Goal: Entertainment & Leisure: Consume media (video, audio)

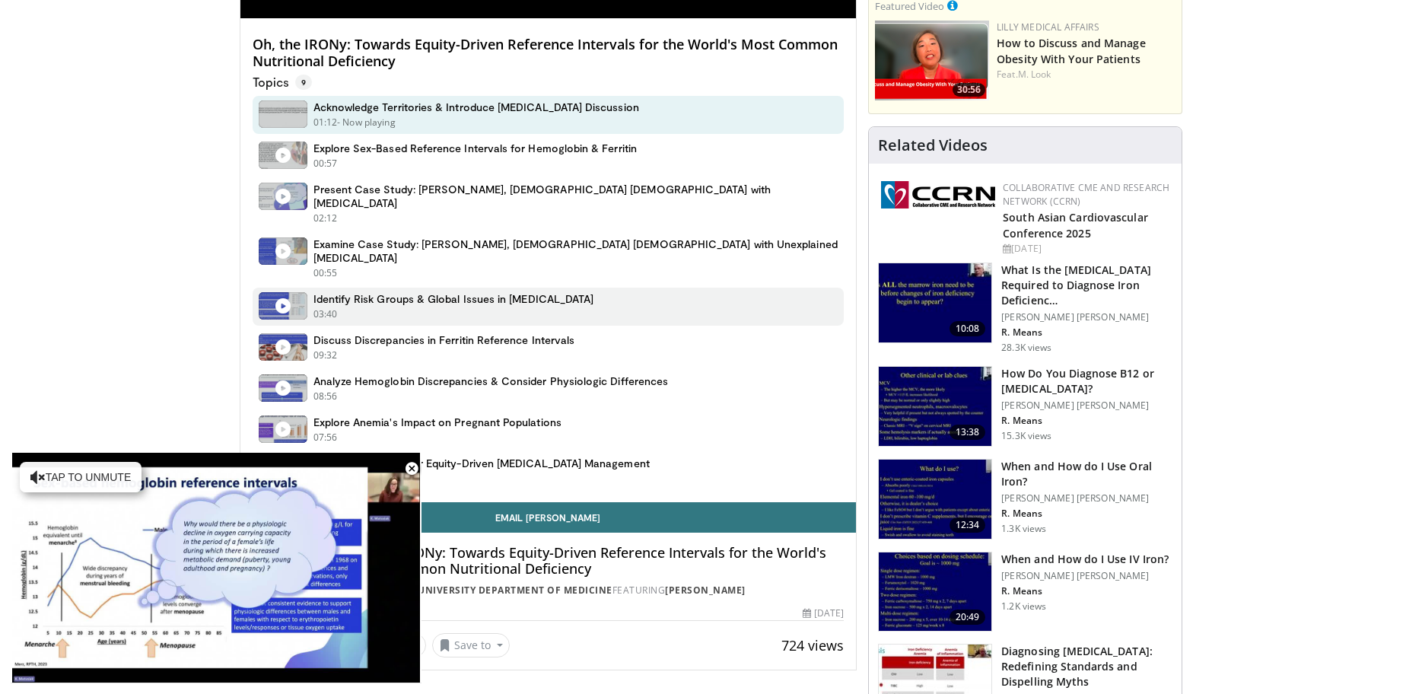
scroll to position [820, 0]
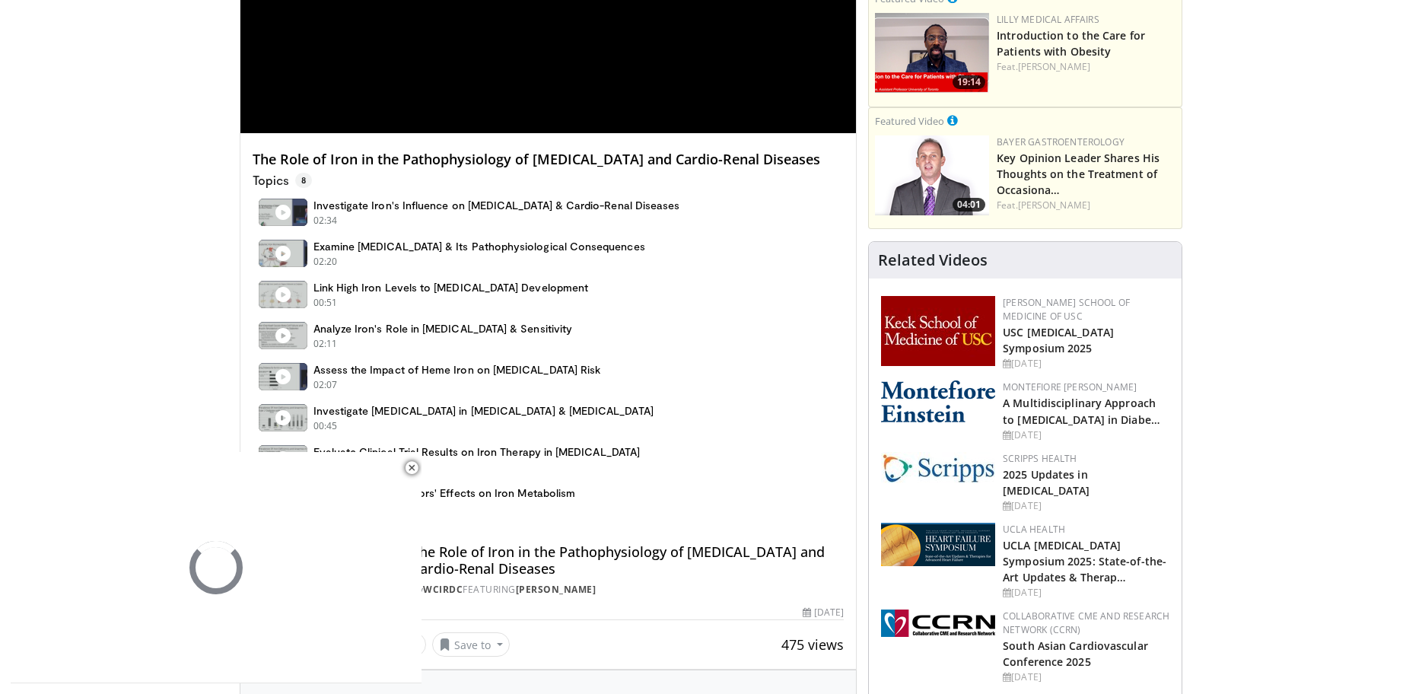
scroll to position [731, 0]
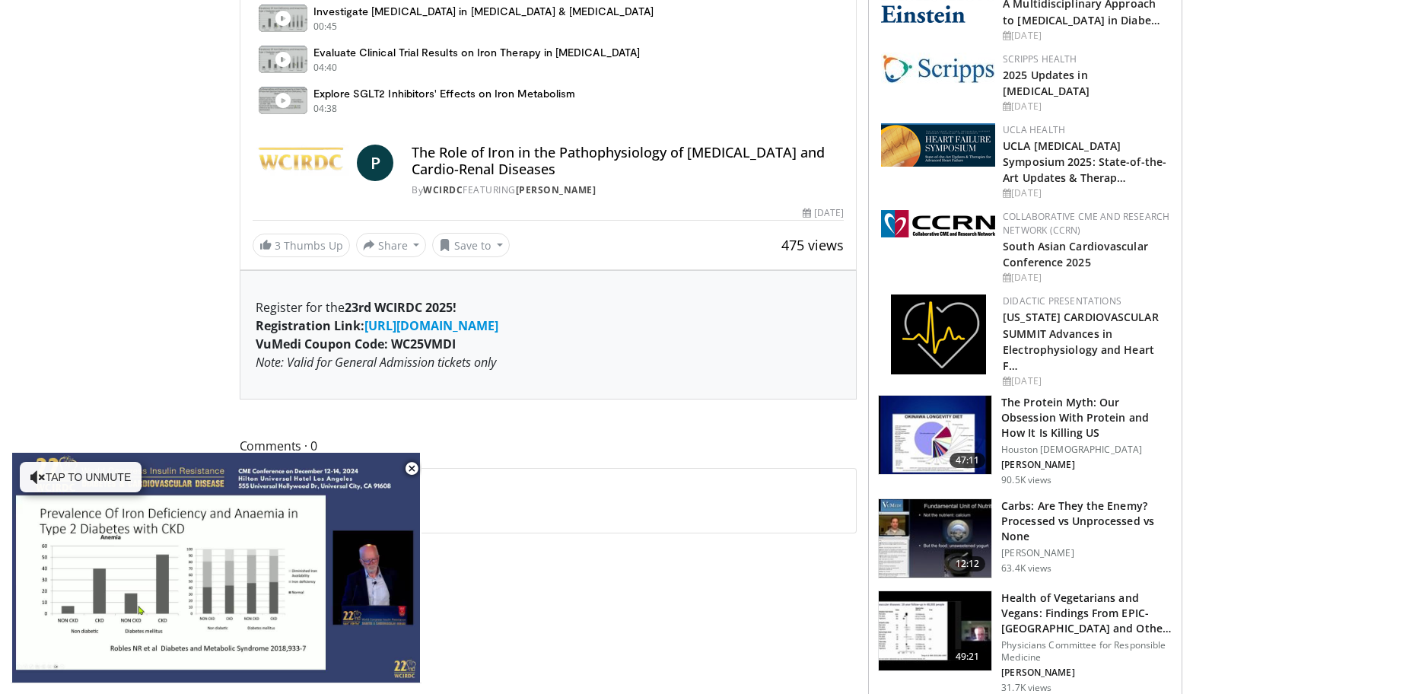
click at [303, 167] on img at bounding box center [302, 163] width 99 height 37
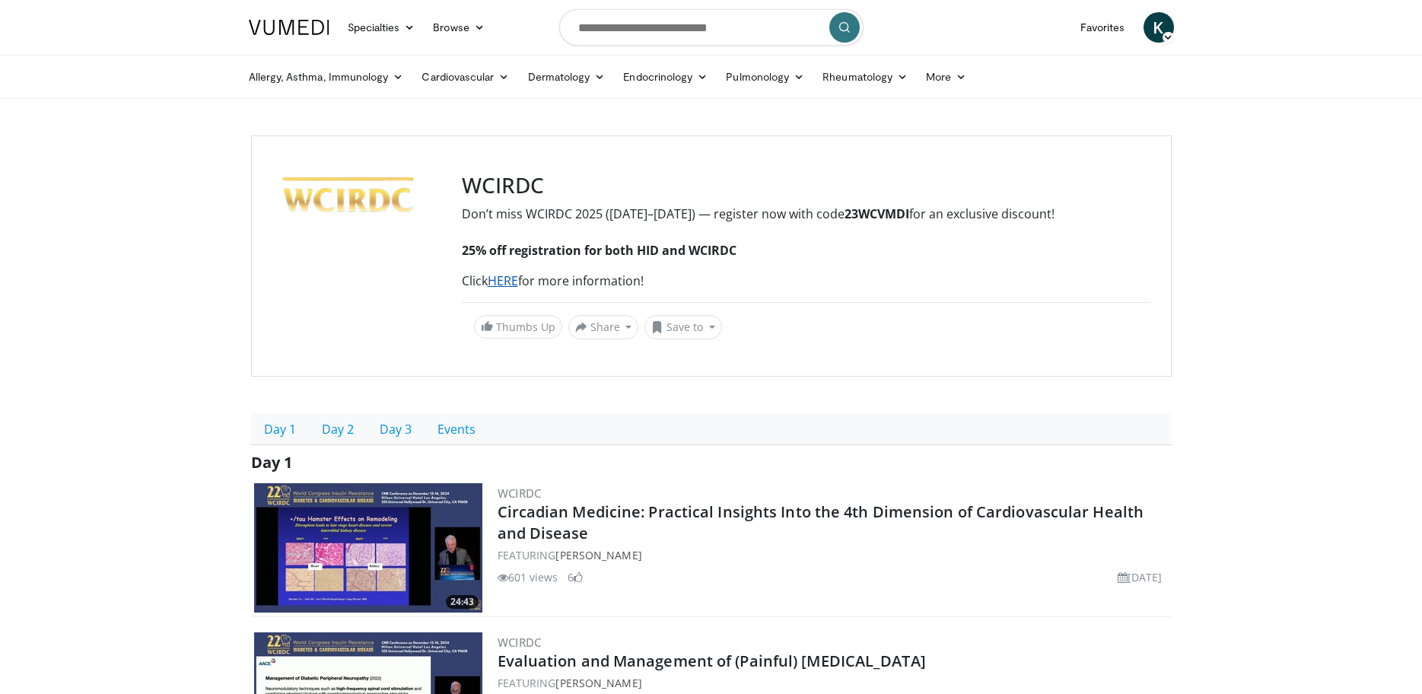
click at [497, 280] on link "HERE" at bounding box center [503, 280] width 30 height 17
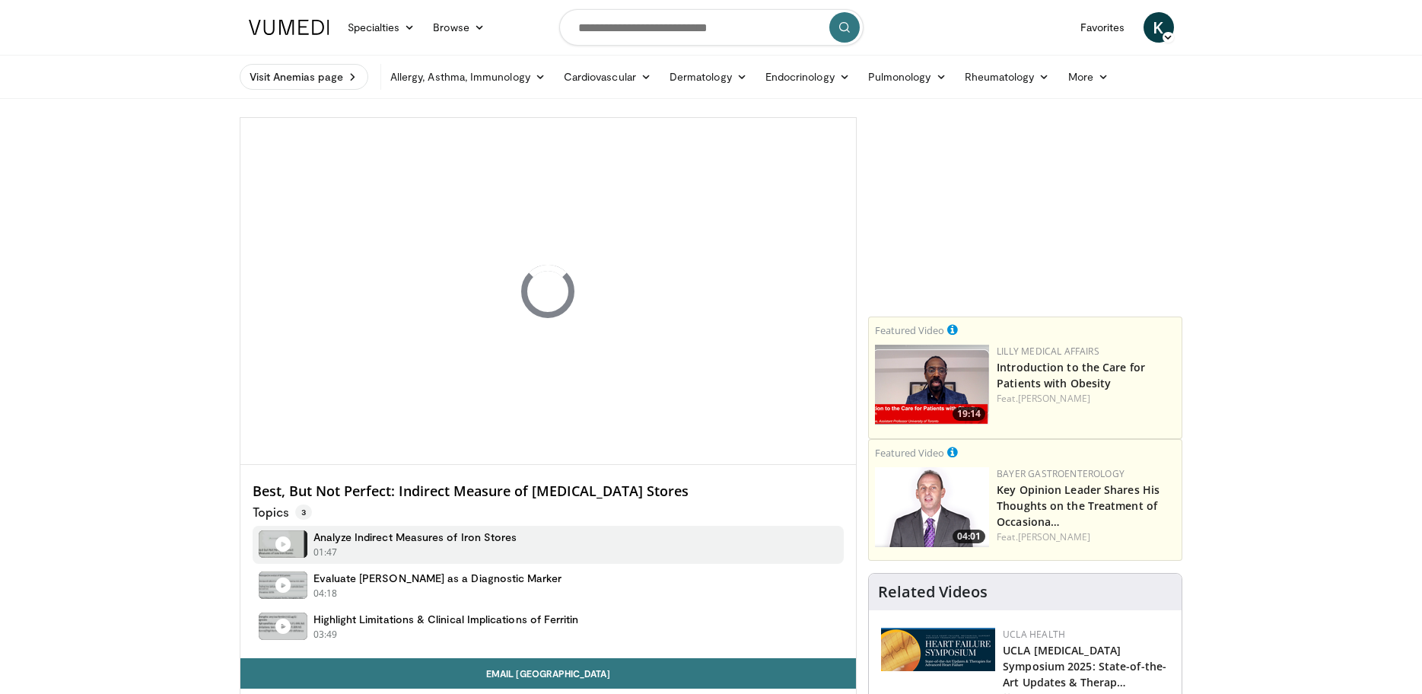
scroll to position [517, 0]
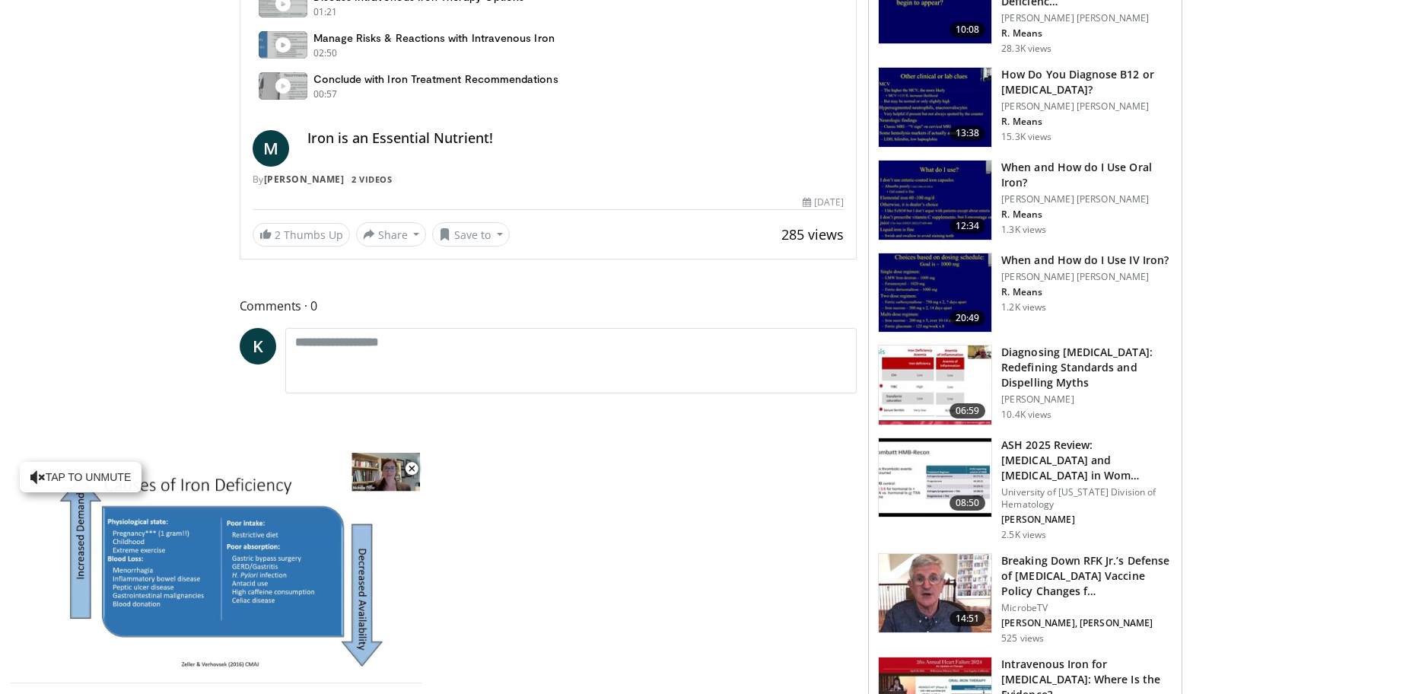
scroll to position [767, 0]
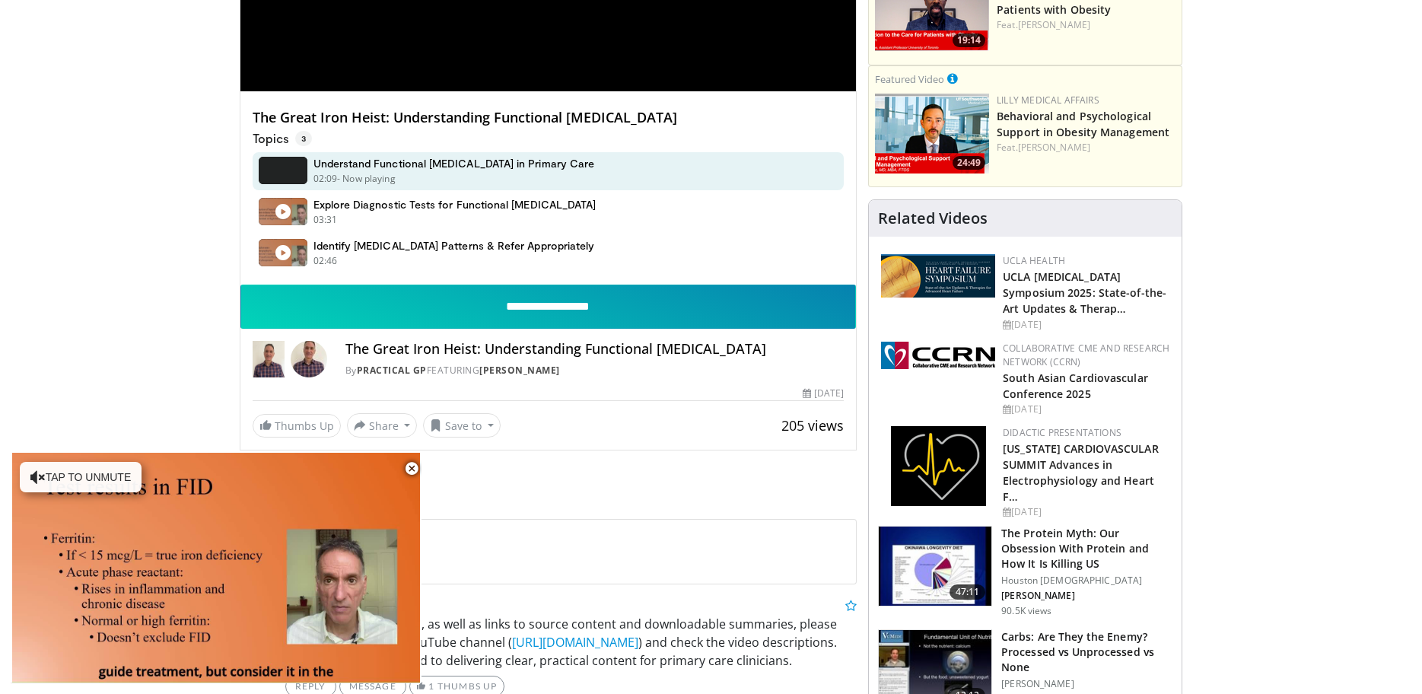
scroll to position [193, 0]
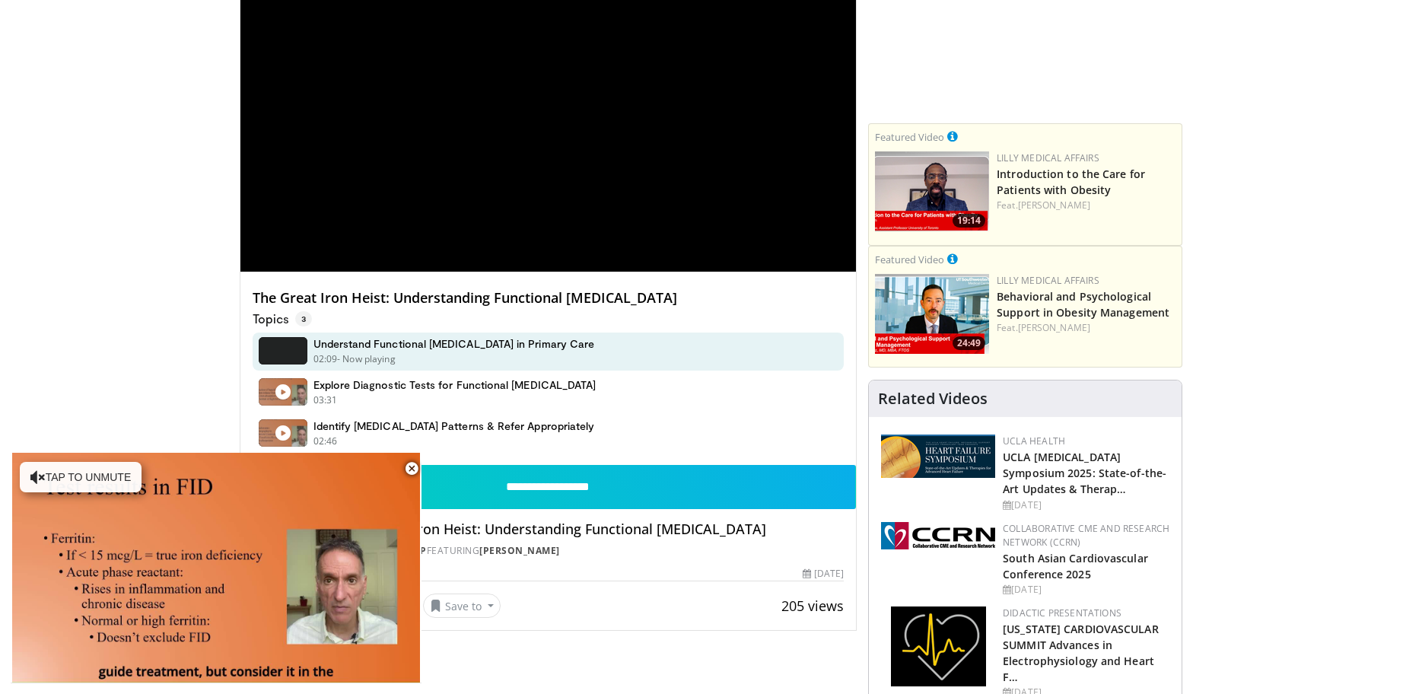
click at [500, 108] on div "**********" at bounding box center [548, 98] width 616 height 347
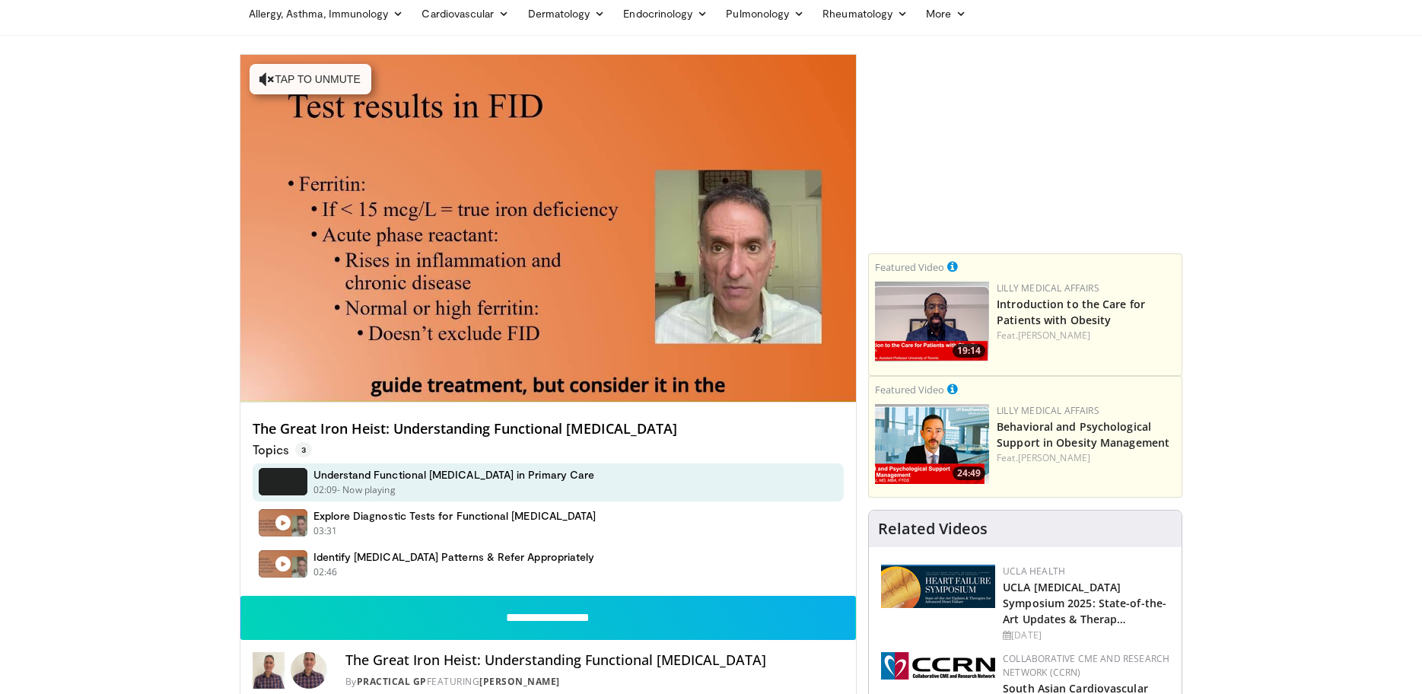
scroll to position [61, 0]
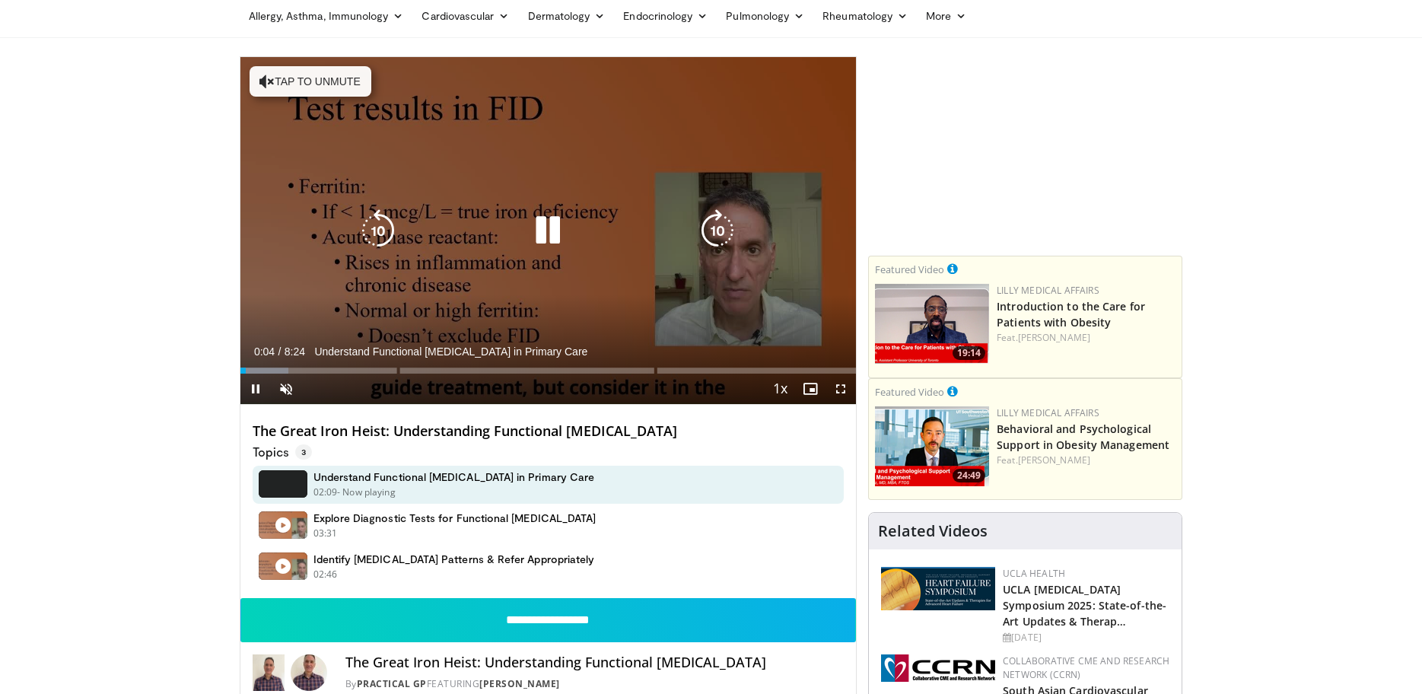
click at [551, 228] on icon "Video Player" at bounding box center [547, 230] width 43 height 43
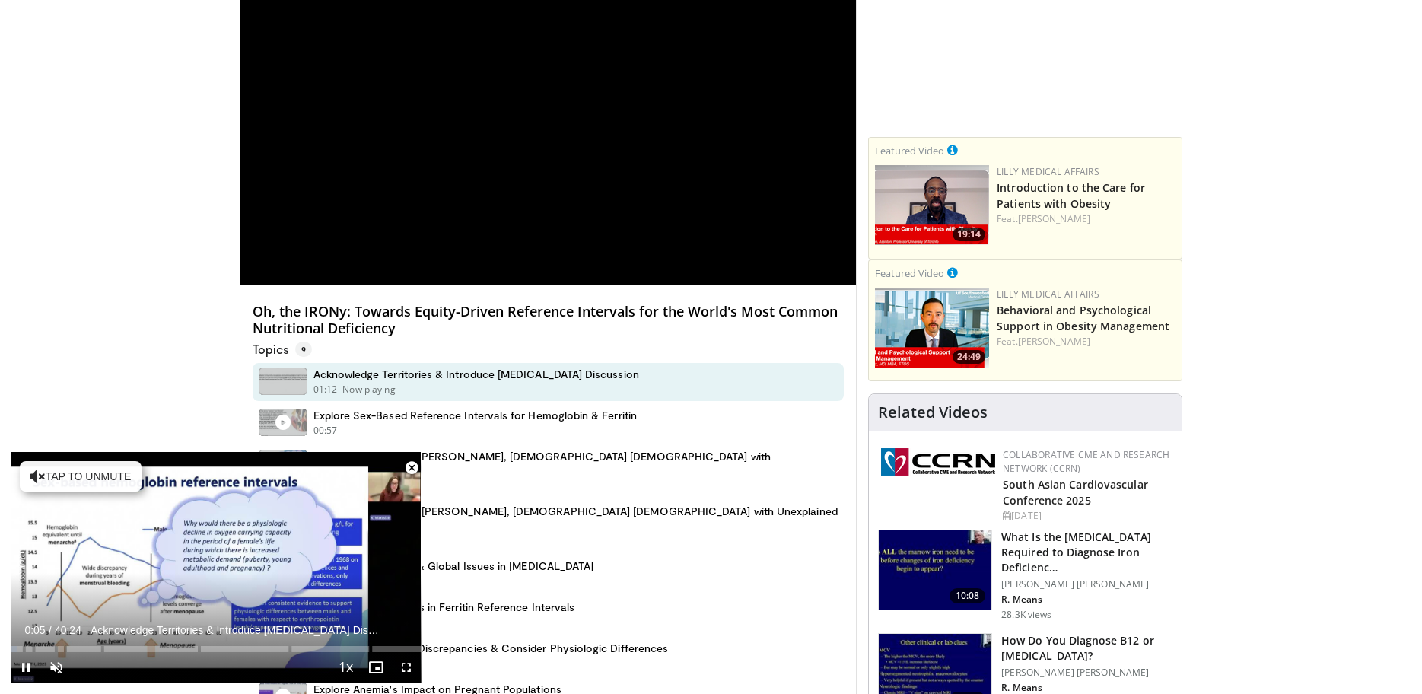
scroll to position [500, 0]
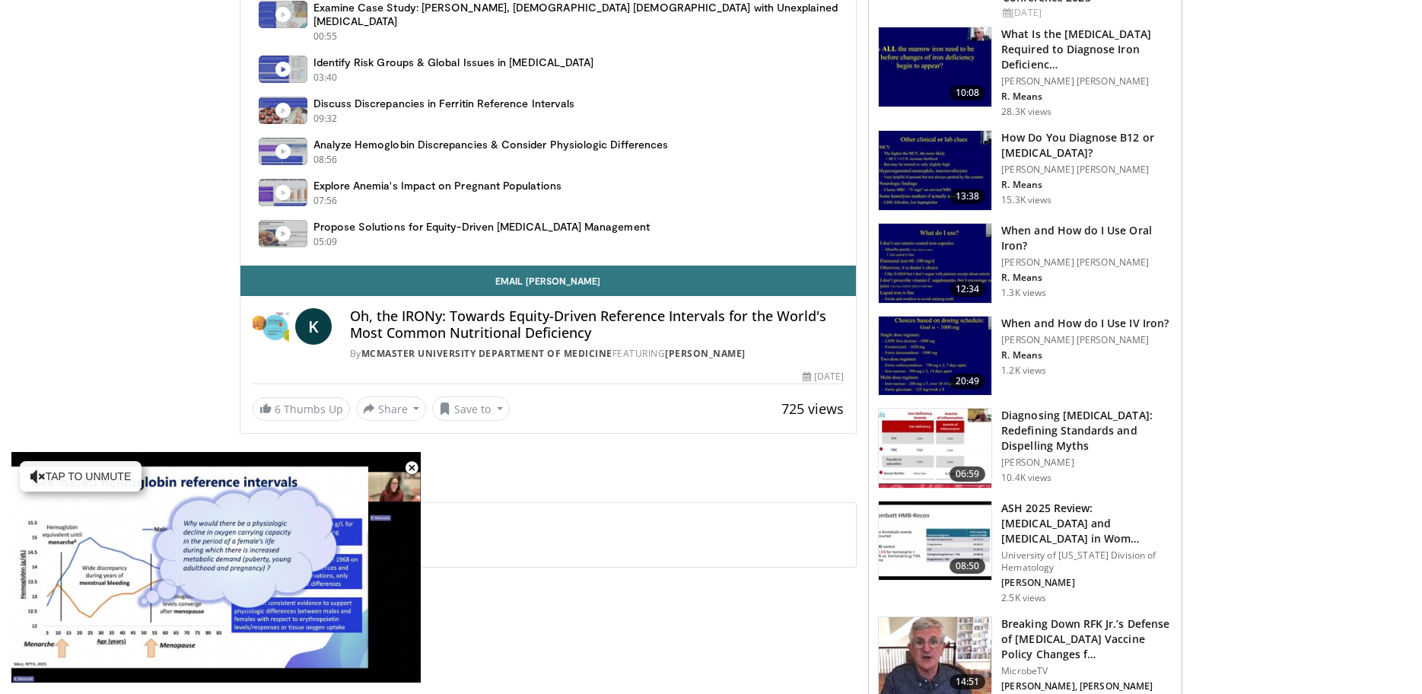
scroll to position [750, 0]
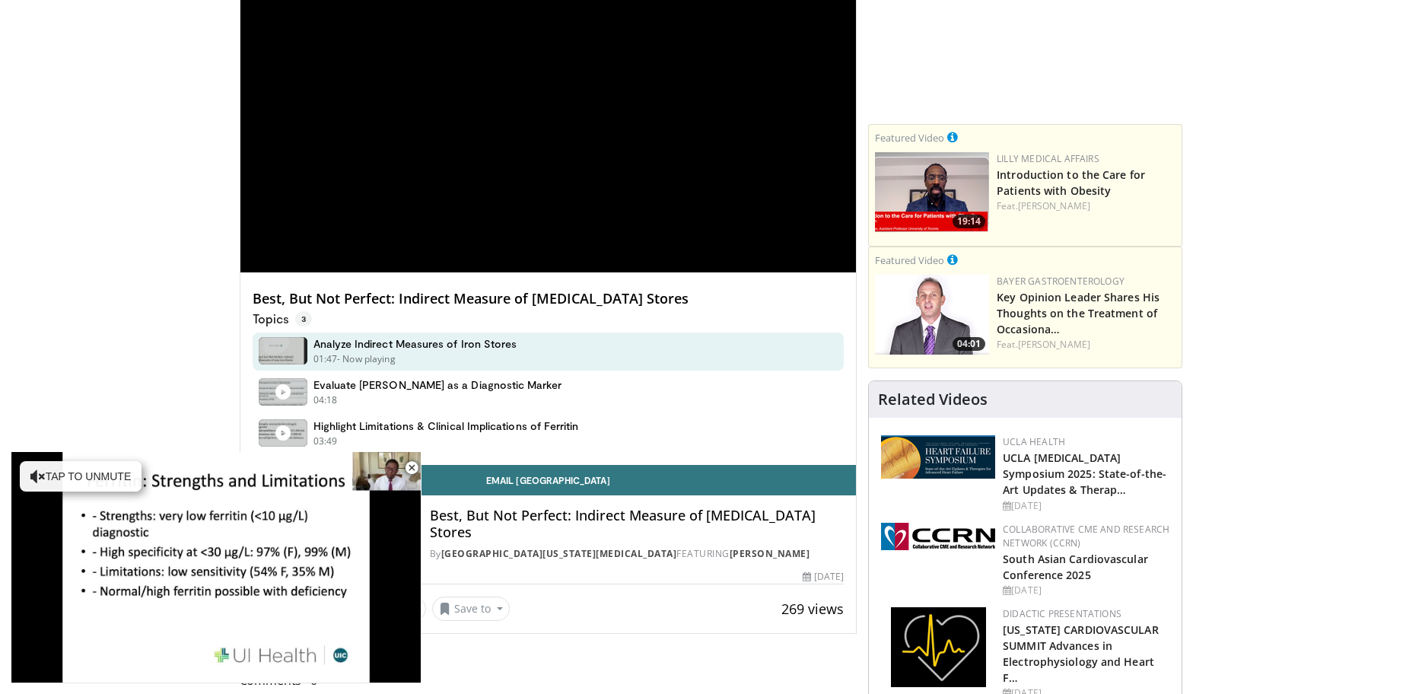
scroll to position [514, 0]
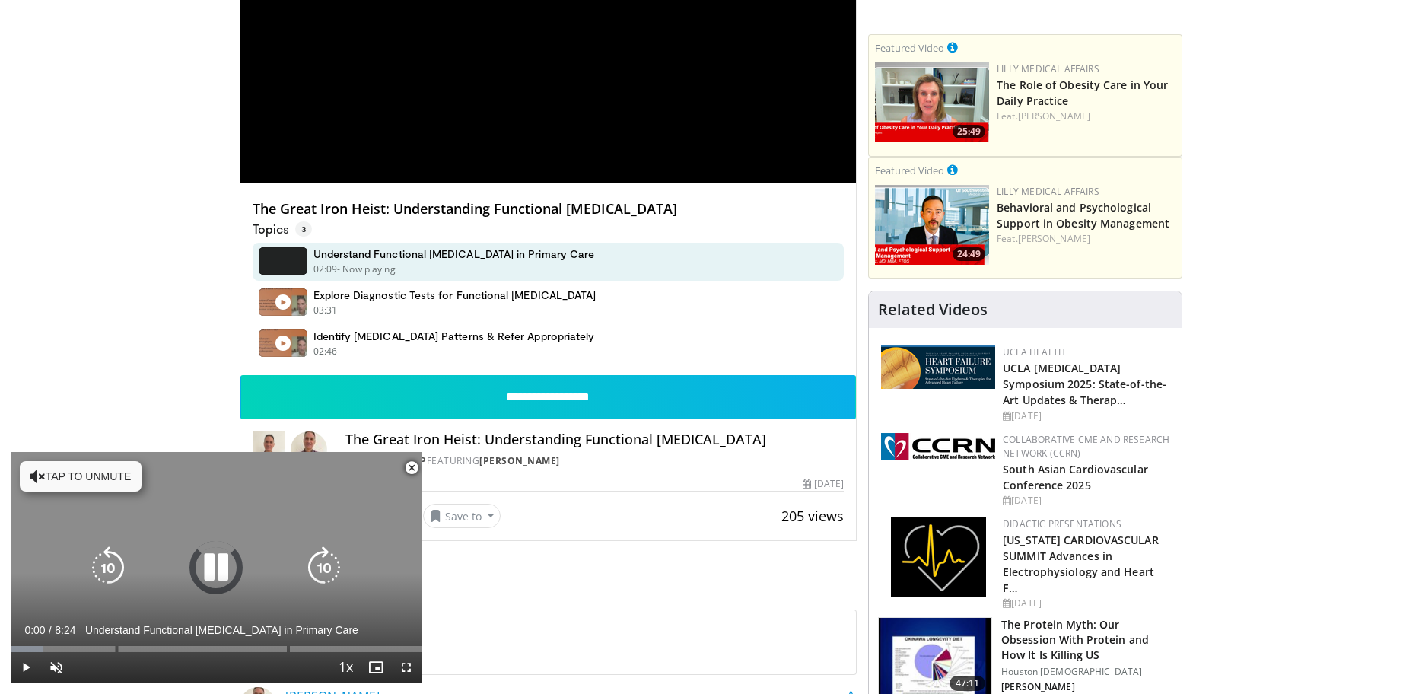
scroll to position [519, 0]
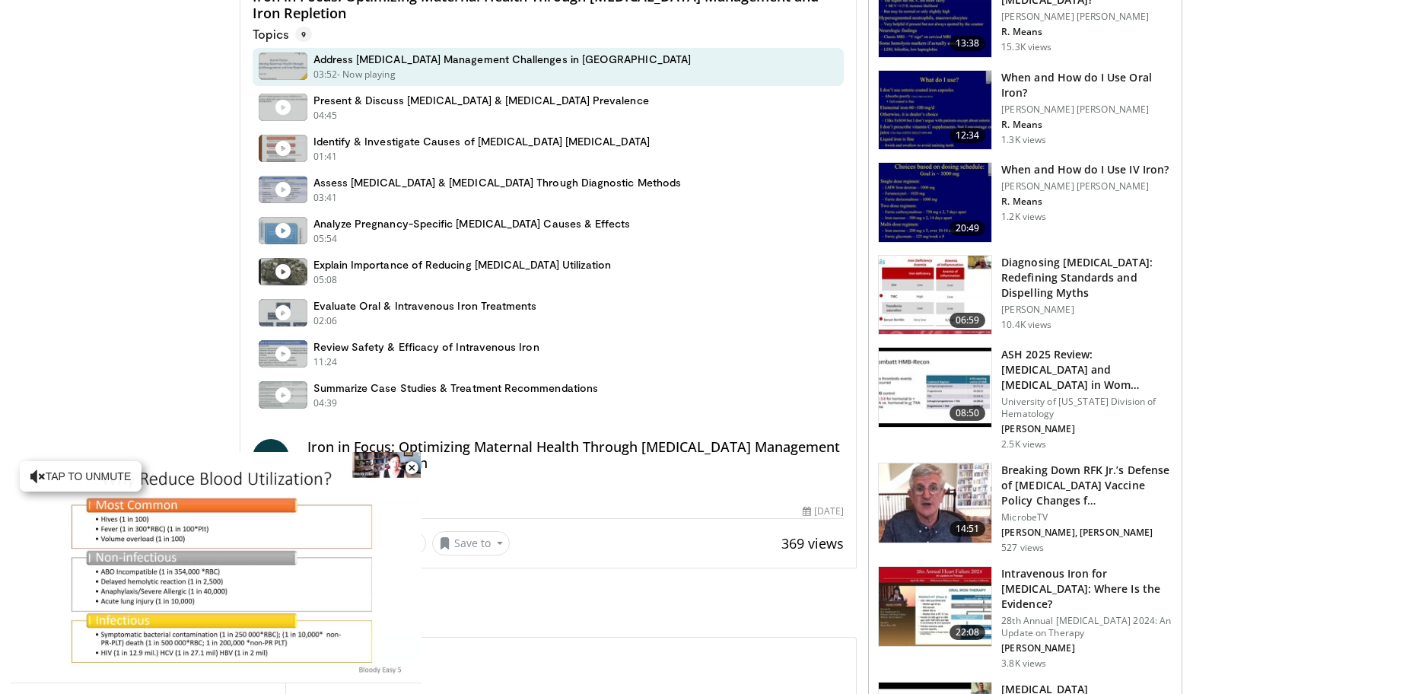
scroll to position [1267, 0]
